Goal: Task Accomplishment & Management: Manage account settings

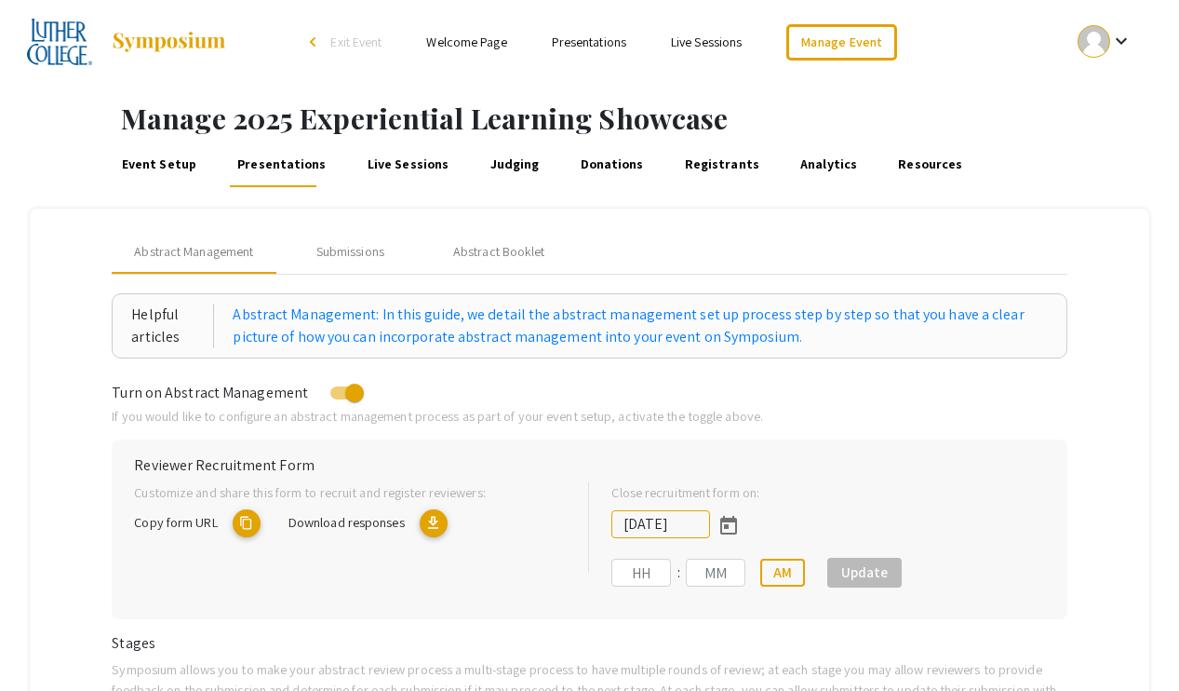
type input "[DATE]"
type input "11"
type input "59"
click at [358, 259] on div "Submissions" at bounding box center [350, 252] width 68 height 20
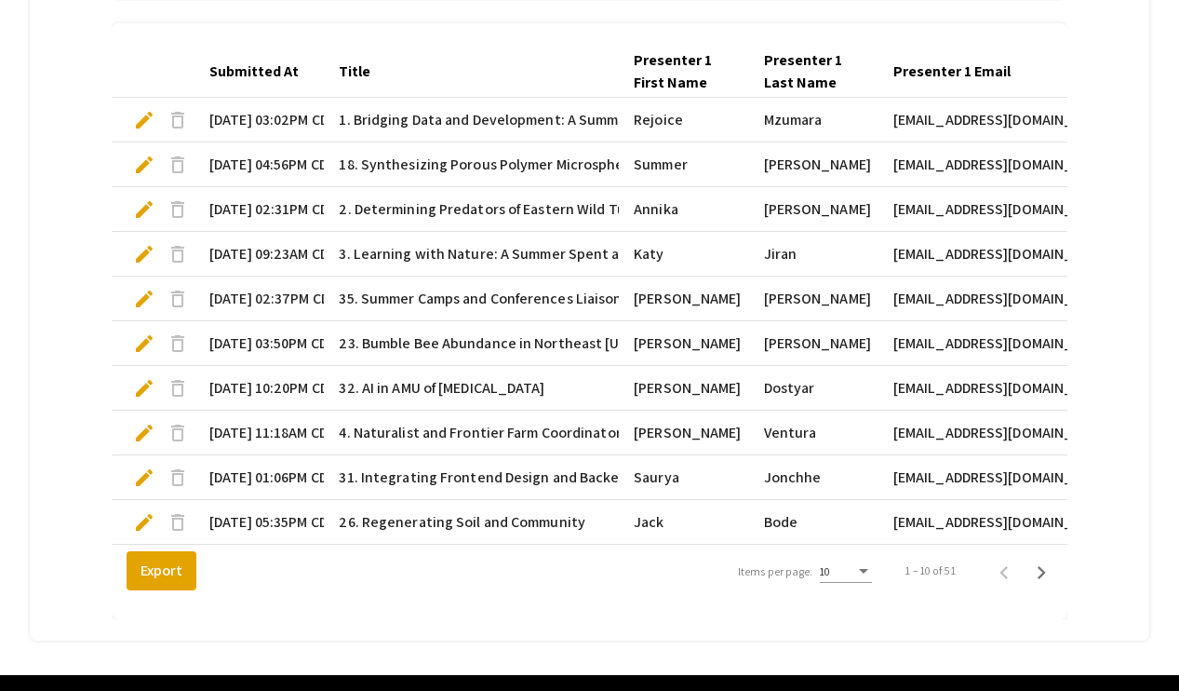
scroll to position [631, 0]
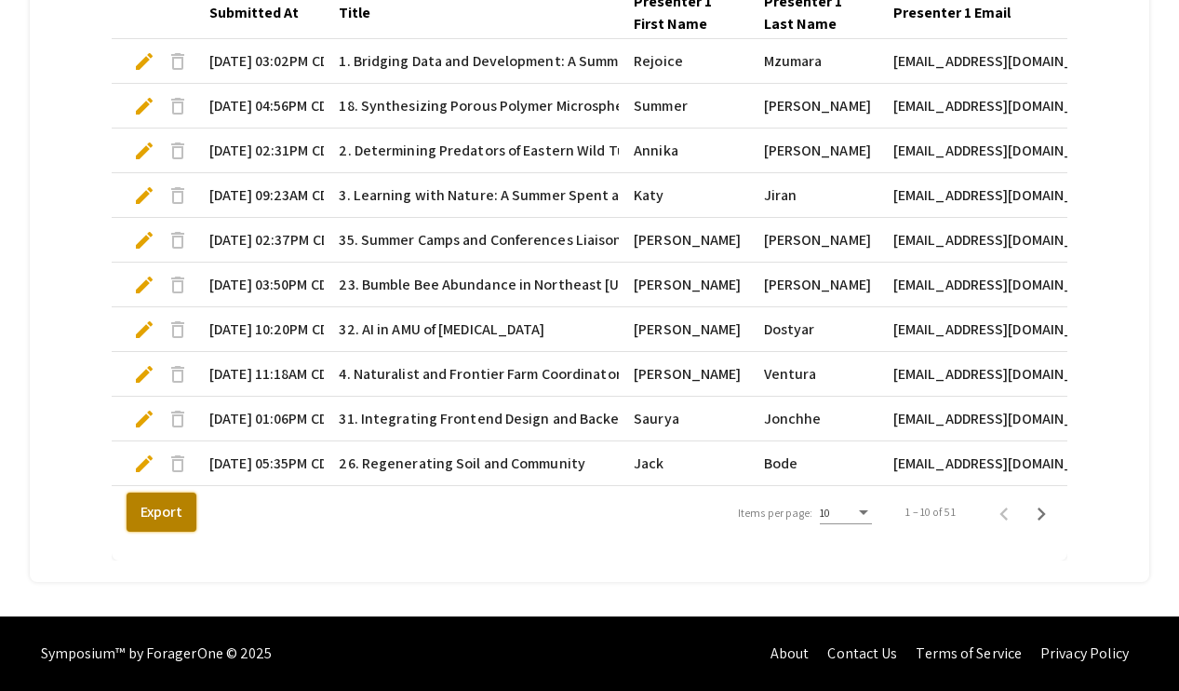
click at [179, 503] on button "Export" at bounding box center [162, 511] width 70 height 39
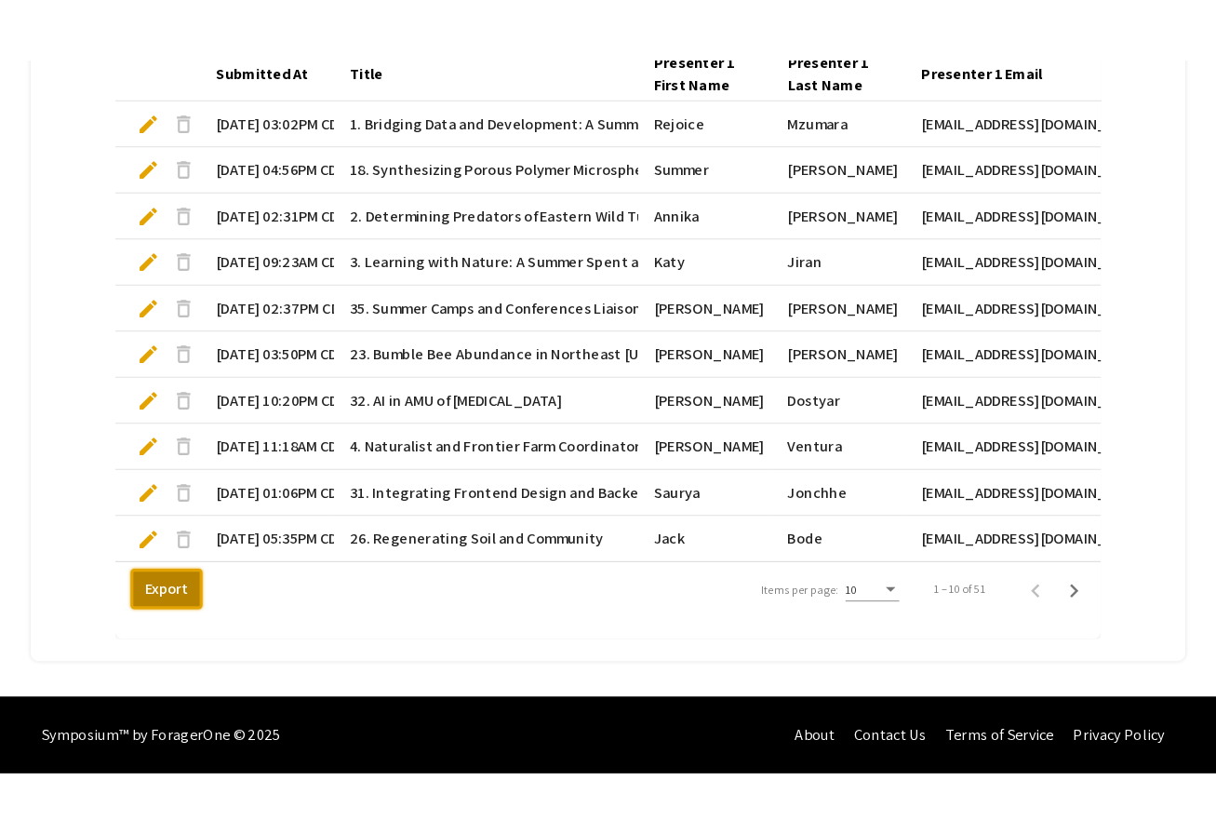
scroll to position [509, 0]
